Goal: Use online tool/utility: Utilize a website feature to perform a specific function

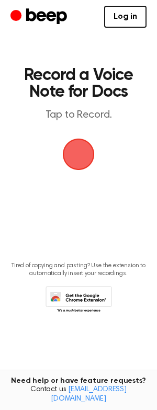
click at [77, 166] on span "button" at bounding box center [79, 154] width 32 height 32
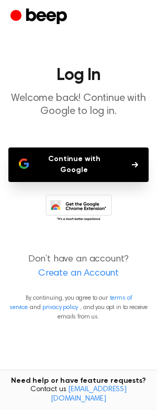
click at [77, 165] on button "Continue with Google" at bounding box center [78, 164] width 140 height 34
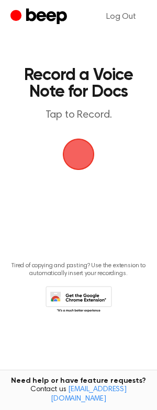
click at [87, 159] on span "button" at bounding box center [78, 154] width 29 height 29
click at [75, 154] on span "button" at bounding box center [79, 154] width 34 height 34
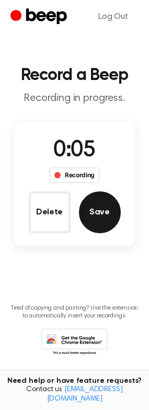
click at [103, 214] on button "Save" at bounding box center [100, 212] width 42 height 42
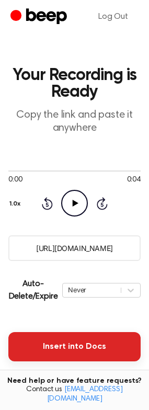
click at [82, 351] on button "Insert into Docs" at bounding box center [74, 346] width 132 height 29
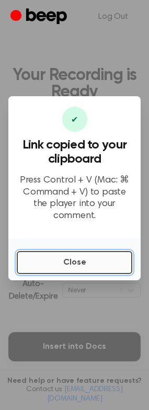
click at [72, 263] on button "Close" at bounding box center [74, 262] width 115 height 23
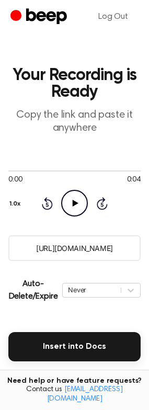
click at [79, 201] on icon "Play Audio" at bounding box center [74, 203] width 27 height 27
click at [79, 201] on icon "Pause Audio" at bounding box center [74, 203] width 27 height 27
drag, startPoint x: 36, startPoint y: 170, endPoint x: -6, endPoint y: 177, distance: 41.8
click at [0, 177] on html "Log Out Your Recording is Ready Copy the link and paste it anywhere 0:00 0:04 Y…" at bounding box center [74, 284] width 149 height 569
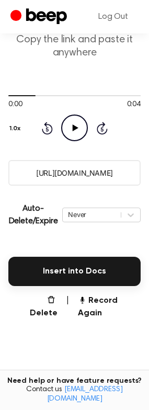
scroll to position [69, 0]
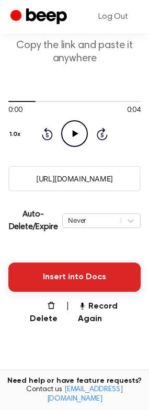
click at [107, 267] on button "Insert into Docs" at bounding box center [74, 276] width 132 height 29
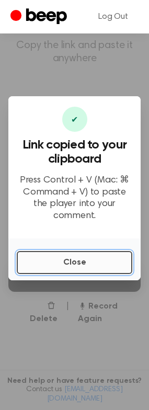
click at [105, 255] on button "Close" at bounding box center [74, 262] width 115 height 23
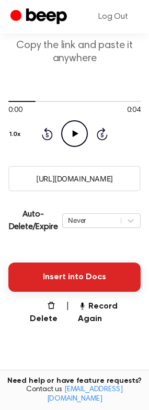
click at [99, 270] on button "Insert into Docs" at bounding box center [74, 276] width 132 height 29
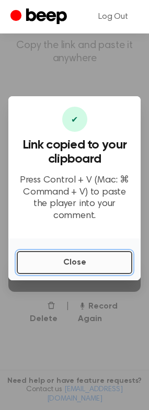
click at [81, 253] on button "Close" at bounding box center [74, 262] width 115 height 23
